Goal: Task Accomplishment & Management: Manage account settings

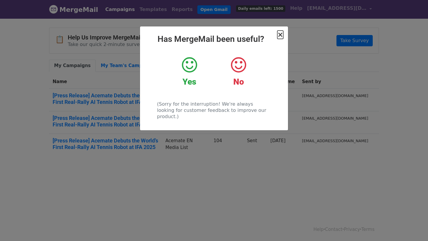
click at [282, 33] on span "×" at bounding box center [280, 35] width 6 height 8
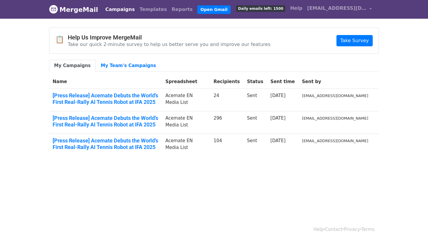
click at [123, 7] on link "Campaigns" at bounding box center [120, 10] width 34 height 12
click at [332, 12] on link "[EMAIL_ADDRESS][DOMAIN_NAME]" at bounding box center [338, 9] width 69 height 14
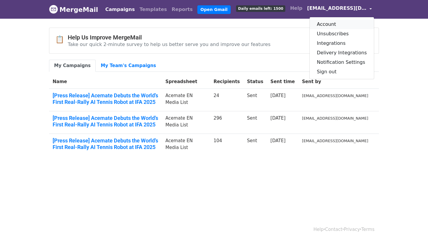
click at [340, 26] on link "Account" at bounding box center [341, 25] width 64 height 10
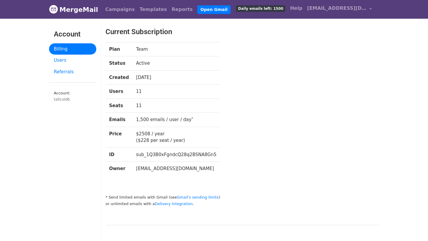
click at [205, 105] on td "11" at bounding box center [176, 106] width 88 height 14
click at [363, 7] on span "[EMAIL_ADDRESS][DOMAIN_NAME]" at bounding box center [336, 8] width 59 height 7
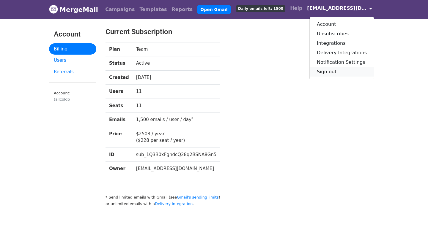
click at [341, 69] on link "Sign out" at bounding box center [341, 72] width 64 height 10
